Goal: Entertainment & Leisure: Consume media (video, audio)

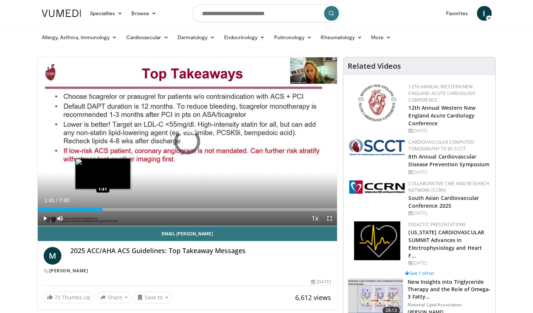
click at [102, 209] on div "Loaded : 8.51% 1:41 1:41" at bounding box center [188, 209] width 300 height 3
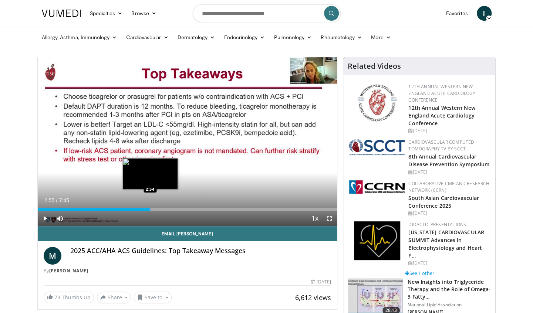
click at [150, 208] on div "Loaded : 38.36% 1:54 2:54" at bounding box center [188, 209] width 300 height 3
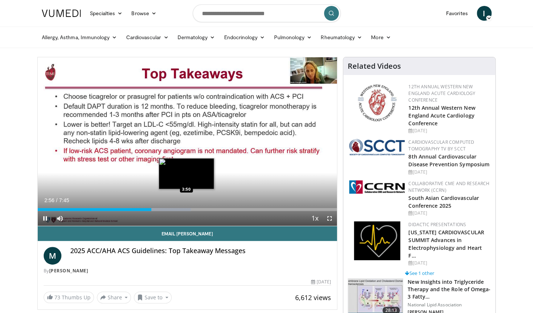
click at [186, 208] on div "Loaded : 51.16% 2:56 3:50" at bounding box center [188, 209] width 300 height 3
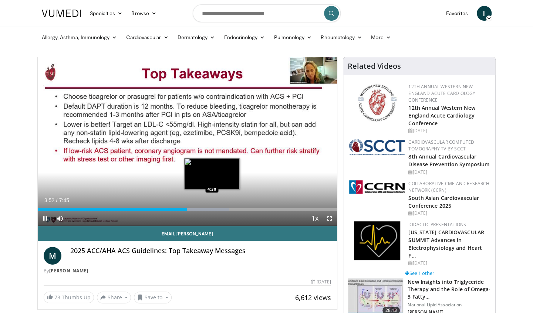
click at [212, 209] on div "Progress Bar" at bounding box center [198, 209] width 61 height 3
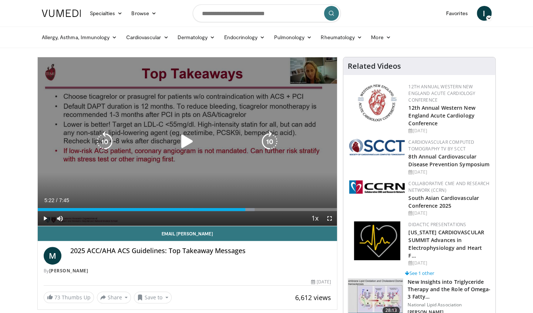
click at [245, 209] on div "Loaded : 72.48% 4:34 5:19" at bounding box center [188, 209] width 300 height 3
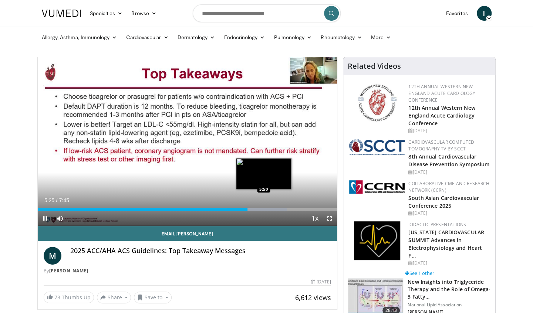
click at [263, 208] on div "Loaded : 83.14% 5:26 5:50" at bounding box center [188, 209] width 300 height 3
